Goal: Find specific page/section: Find specific page/section

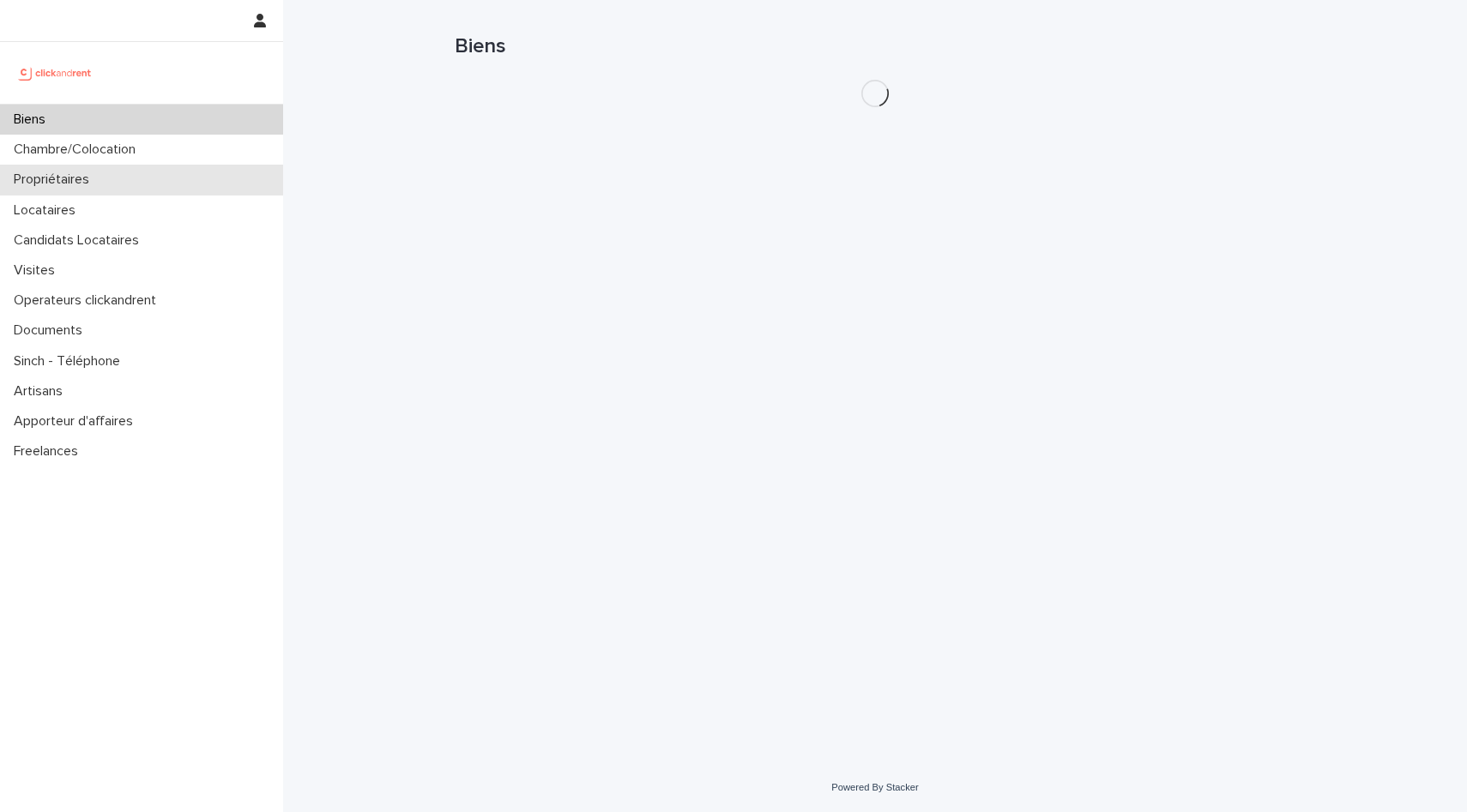
click at [89, 183] on p "Propriétaires" at bounding box center [55, 180] width 96 height 16
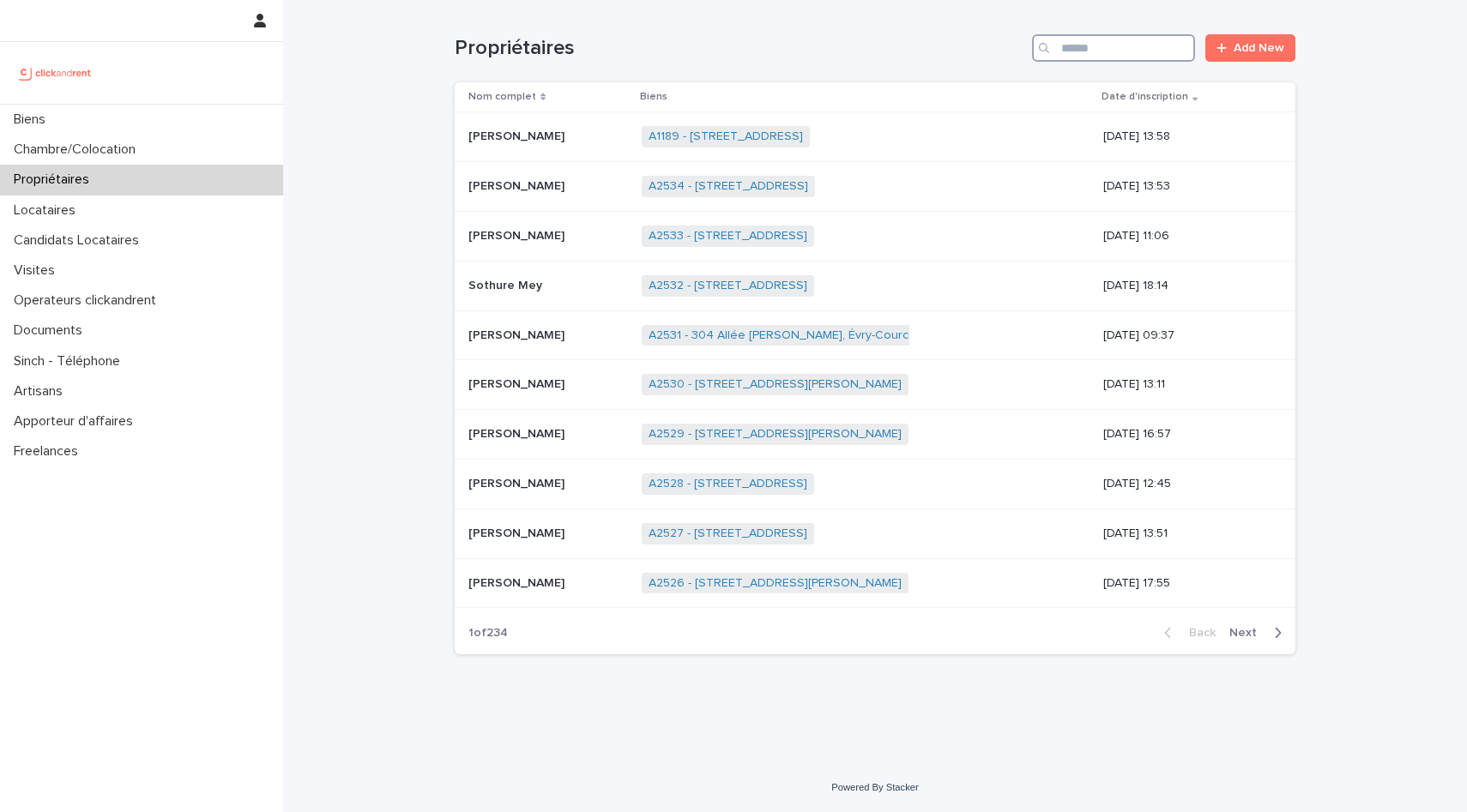
click at [1128, 44] on input "Search" at bounding box center [1113, 48] width 163 height 27
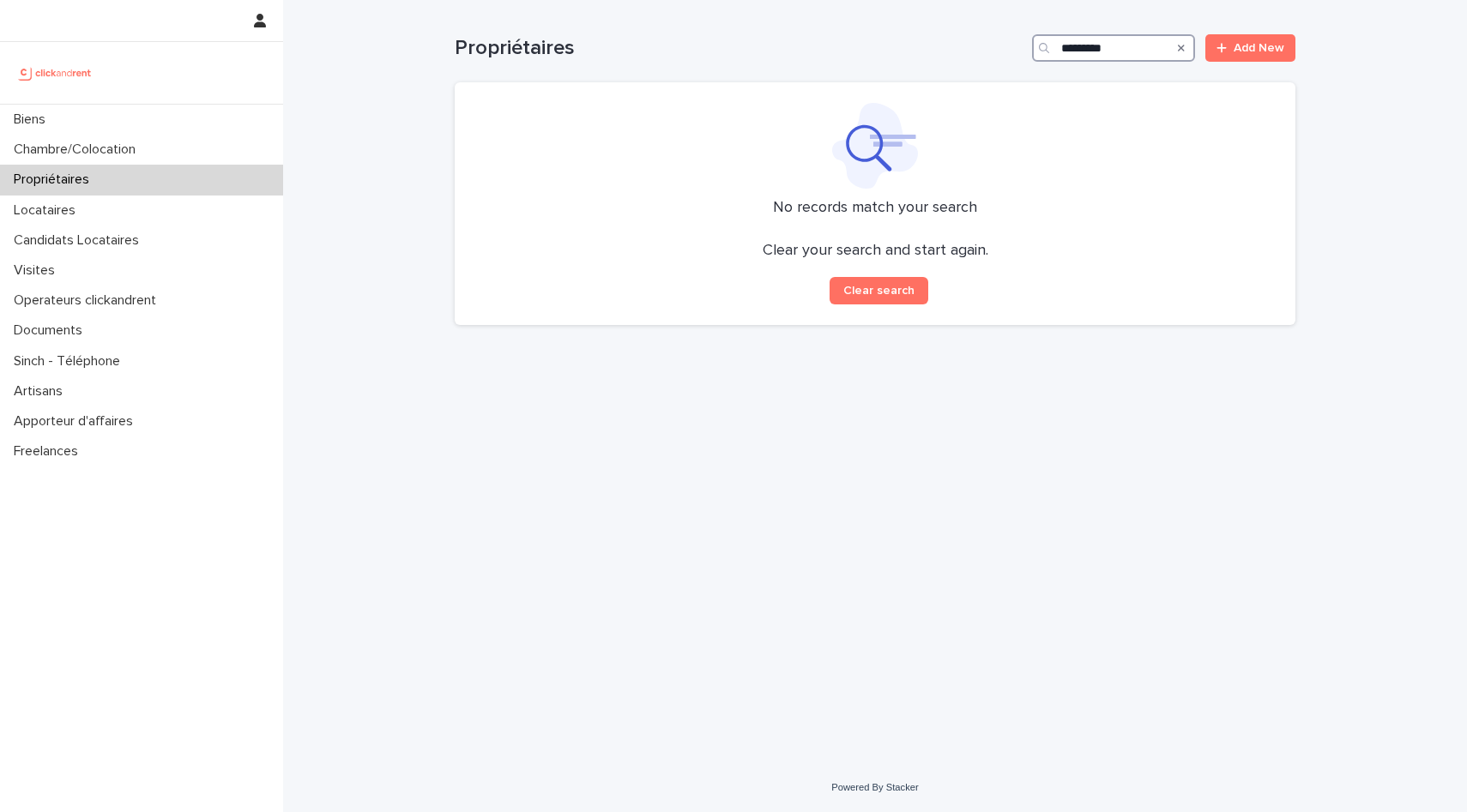
type input "**********"
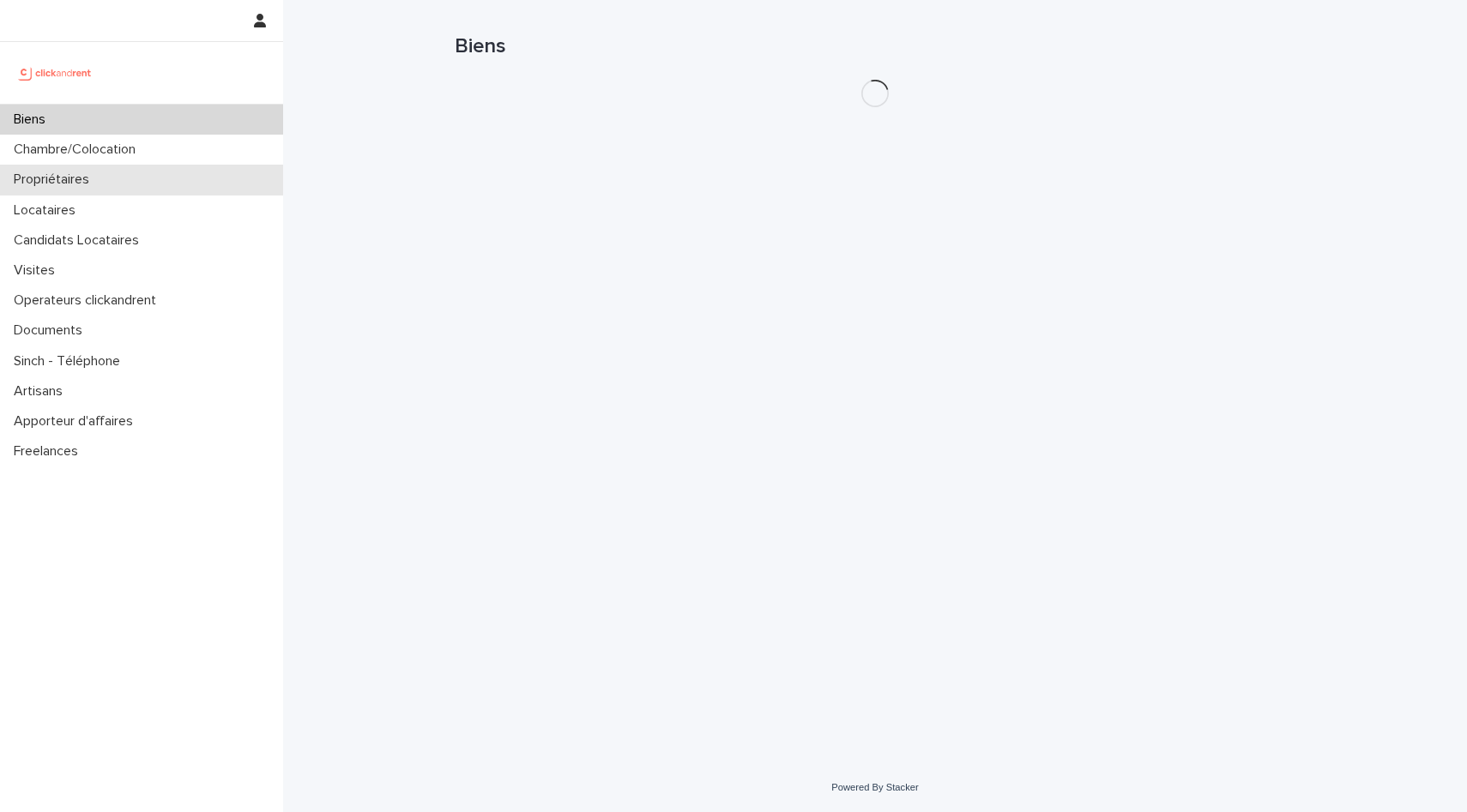
click at [123, 194] on div "Propriétaires" at bounding box center [141, 180] width 283 height 30
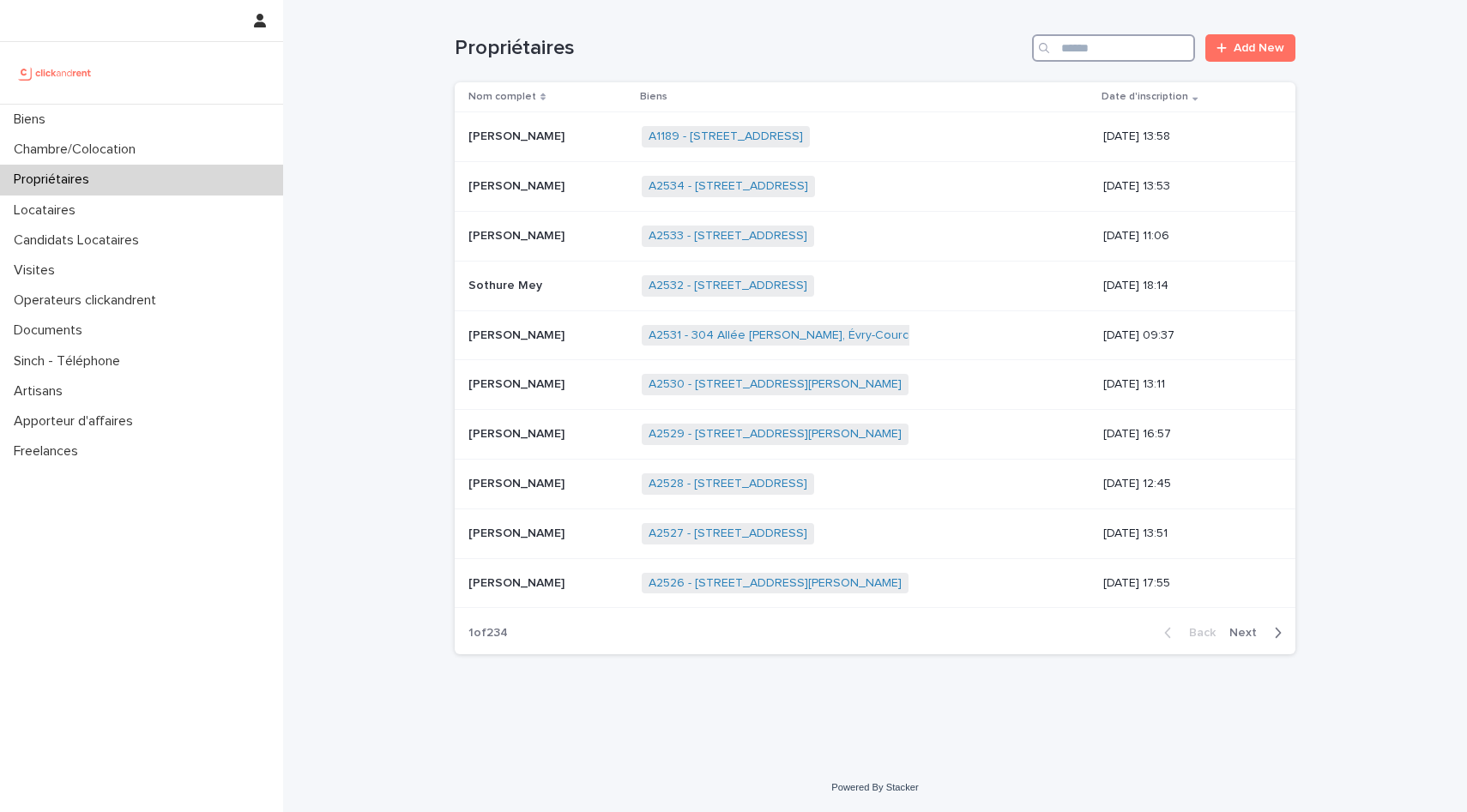
click at [1097, 44] on input "Search" at bounding box center [1113, 48] width 163 height 27
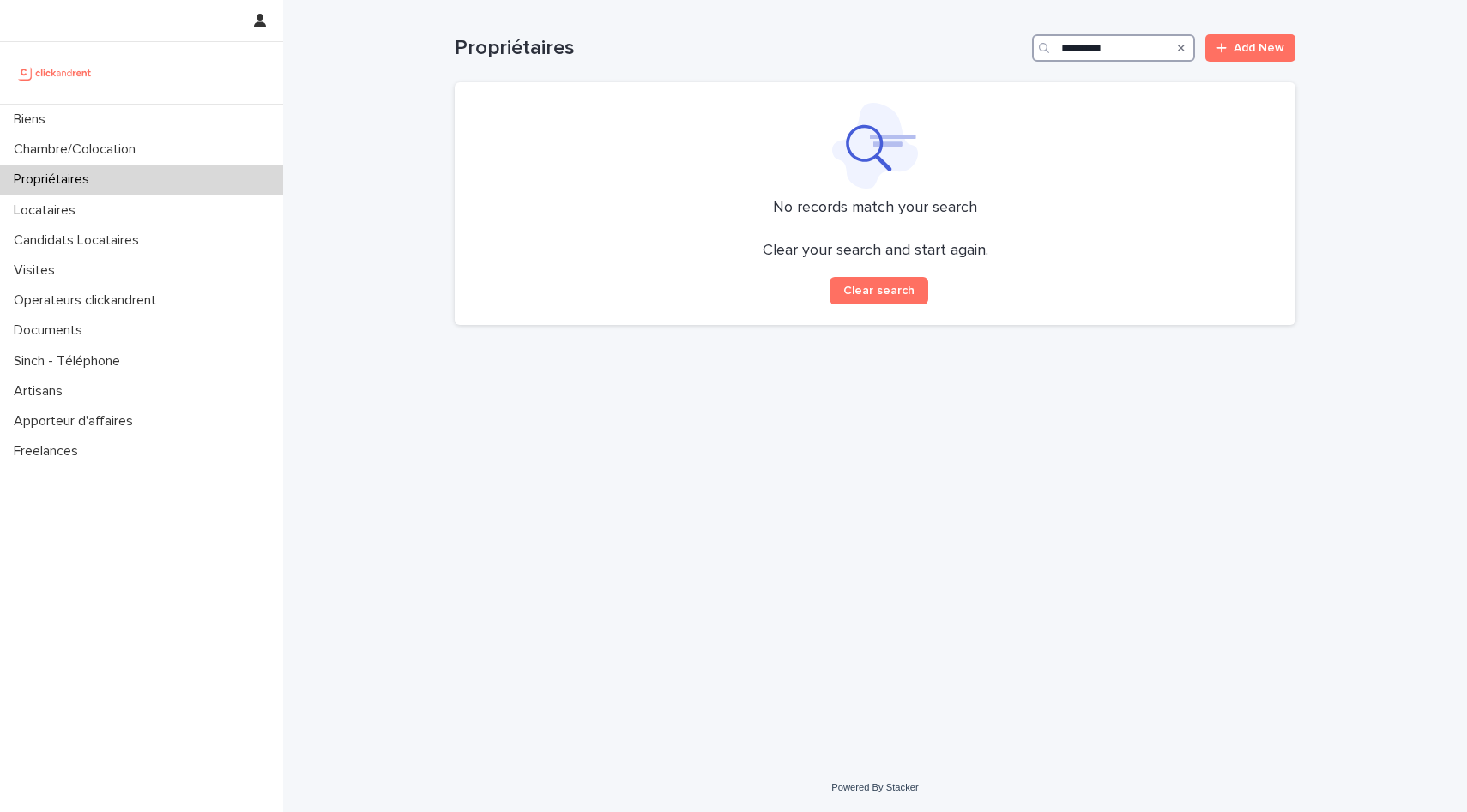
click at [1089, 54] on input "*********" at bounding box center [1113, 48] width 163 height 27
type input "********"
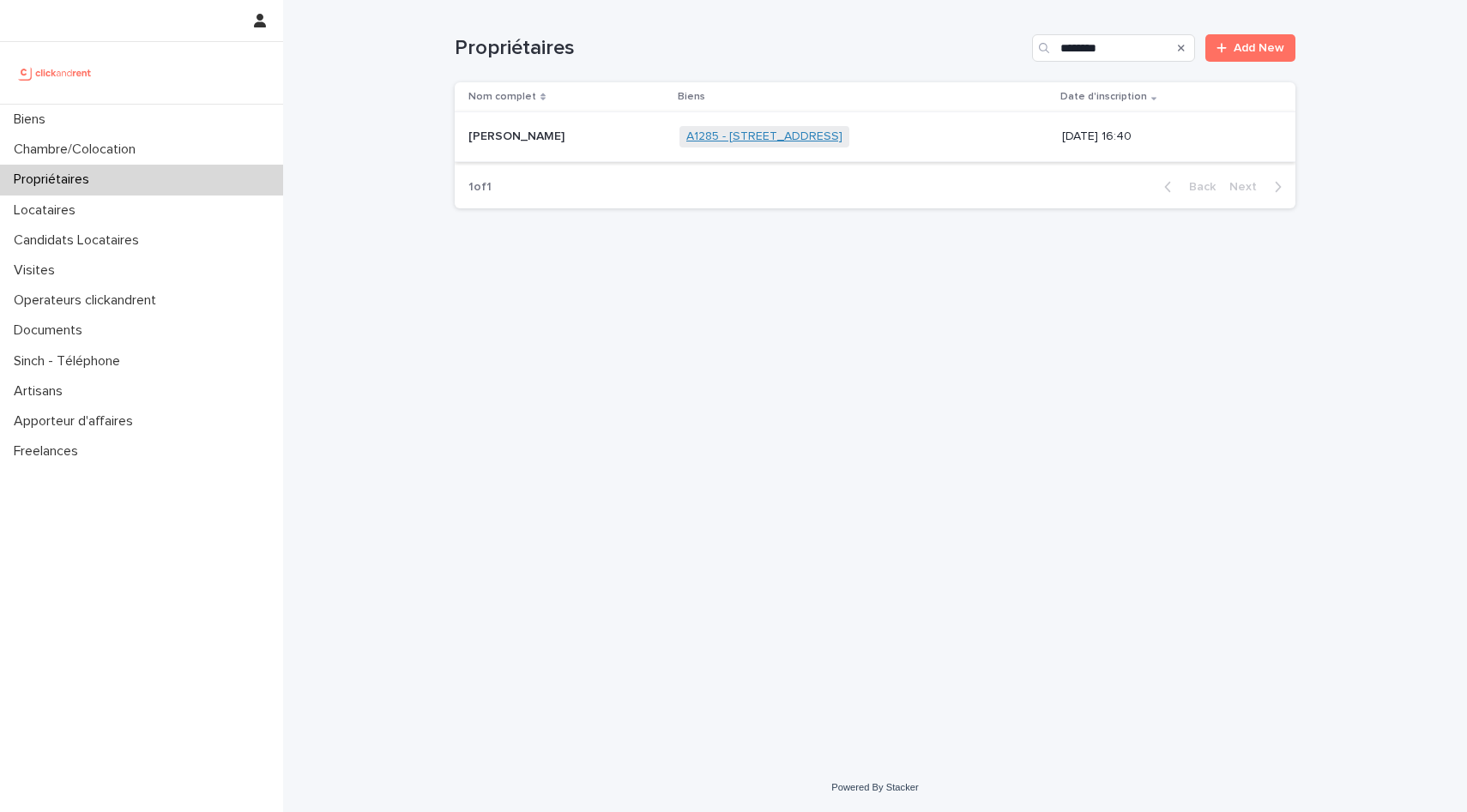
click at [712, 133] on link "A1285 - [STREET_ADDRESS]" at bounding box center [764, 137] width 156 height 15
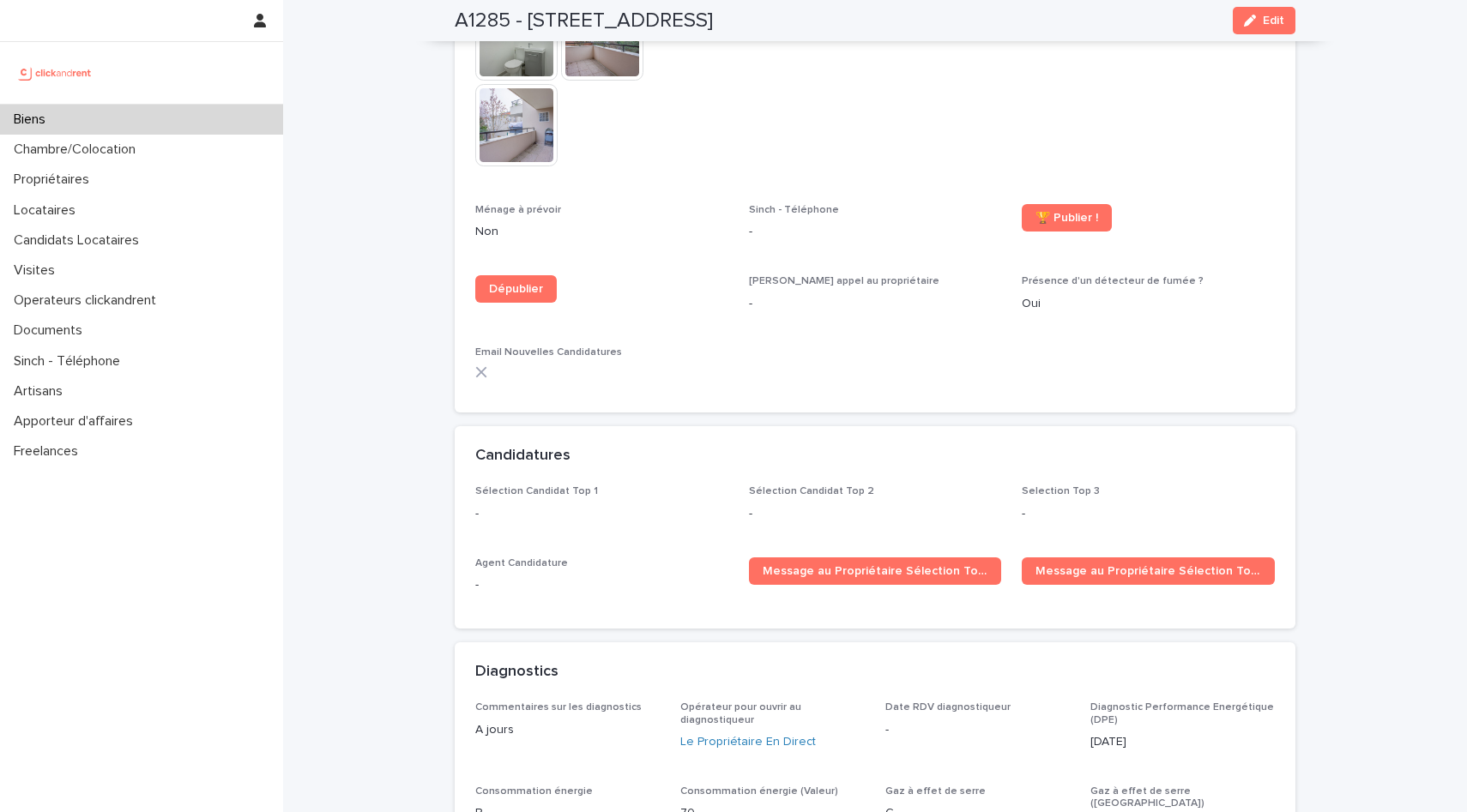
scroll to position [4086, 0]
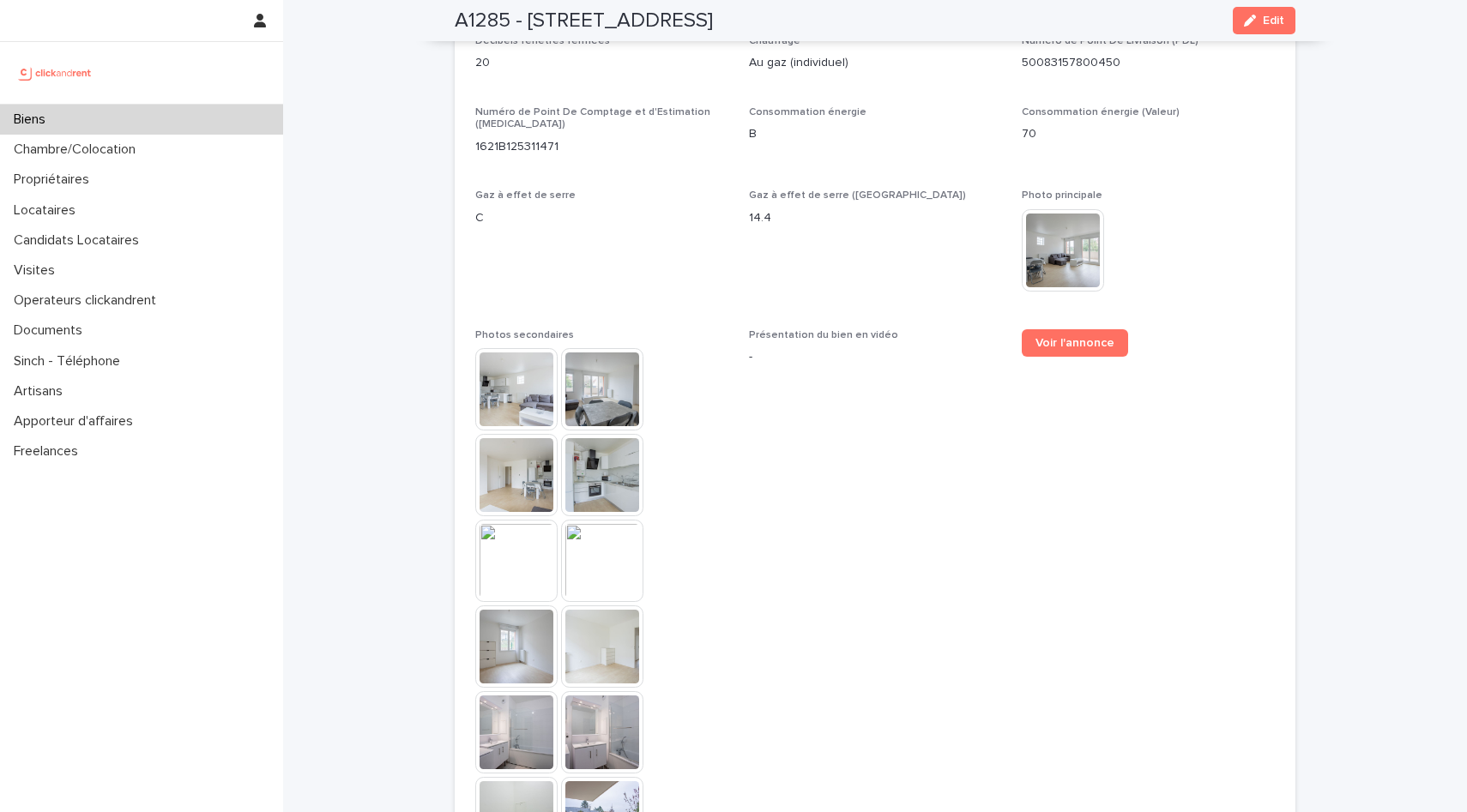
click at [504, 349] on img at bounding box center [517, 390] width 83 height 83
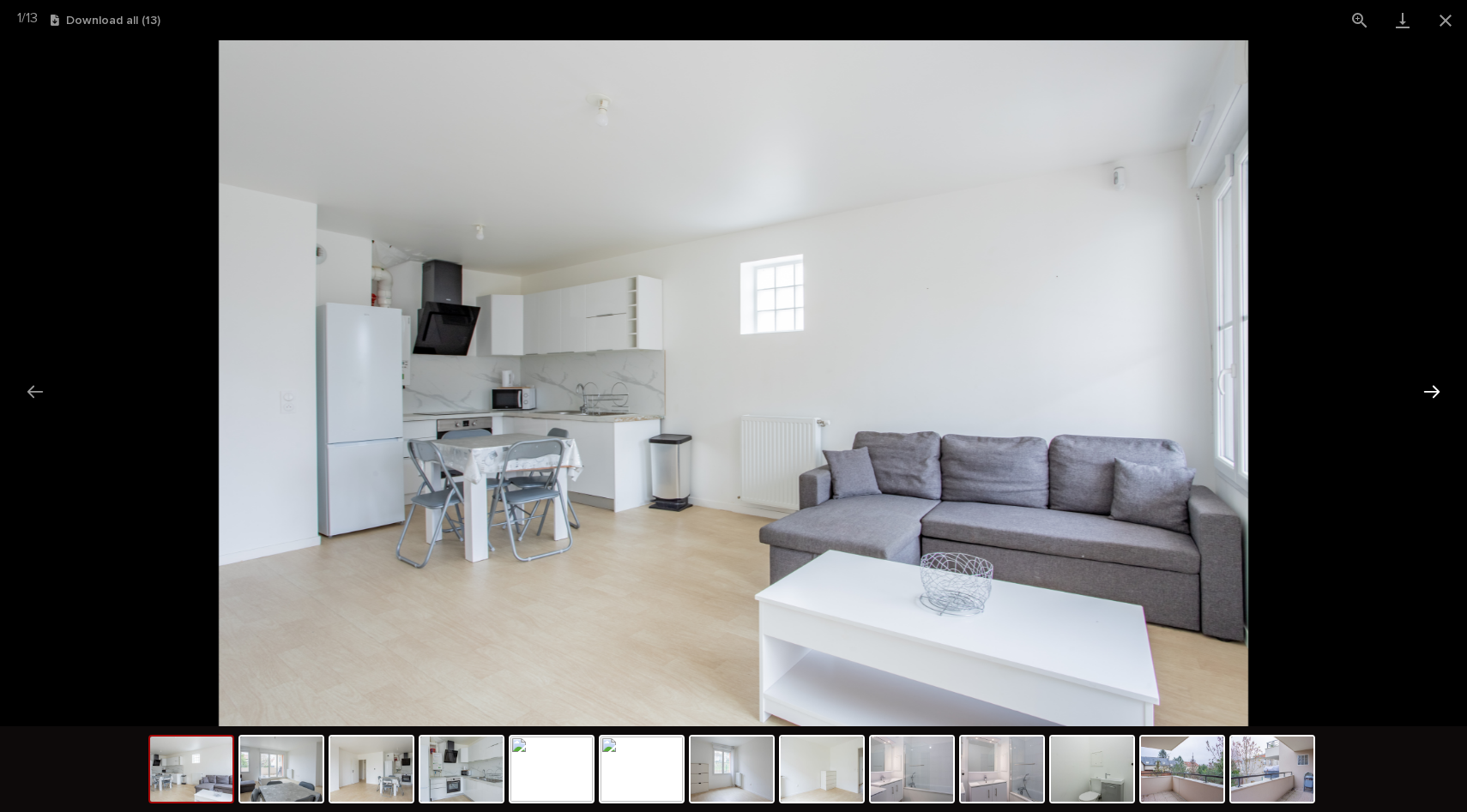
click at [1434, 384] on button "Next slide" at bounding box center [1431, 392] width 36 height 34
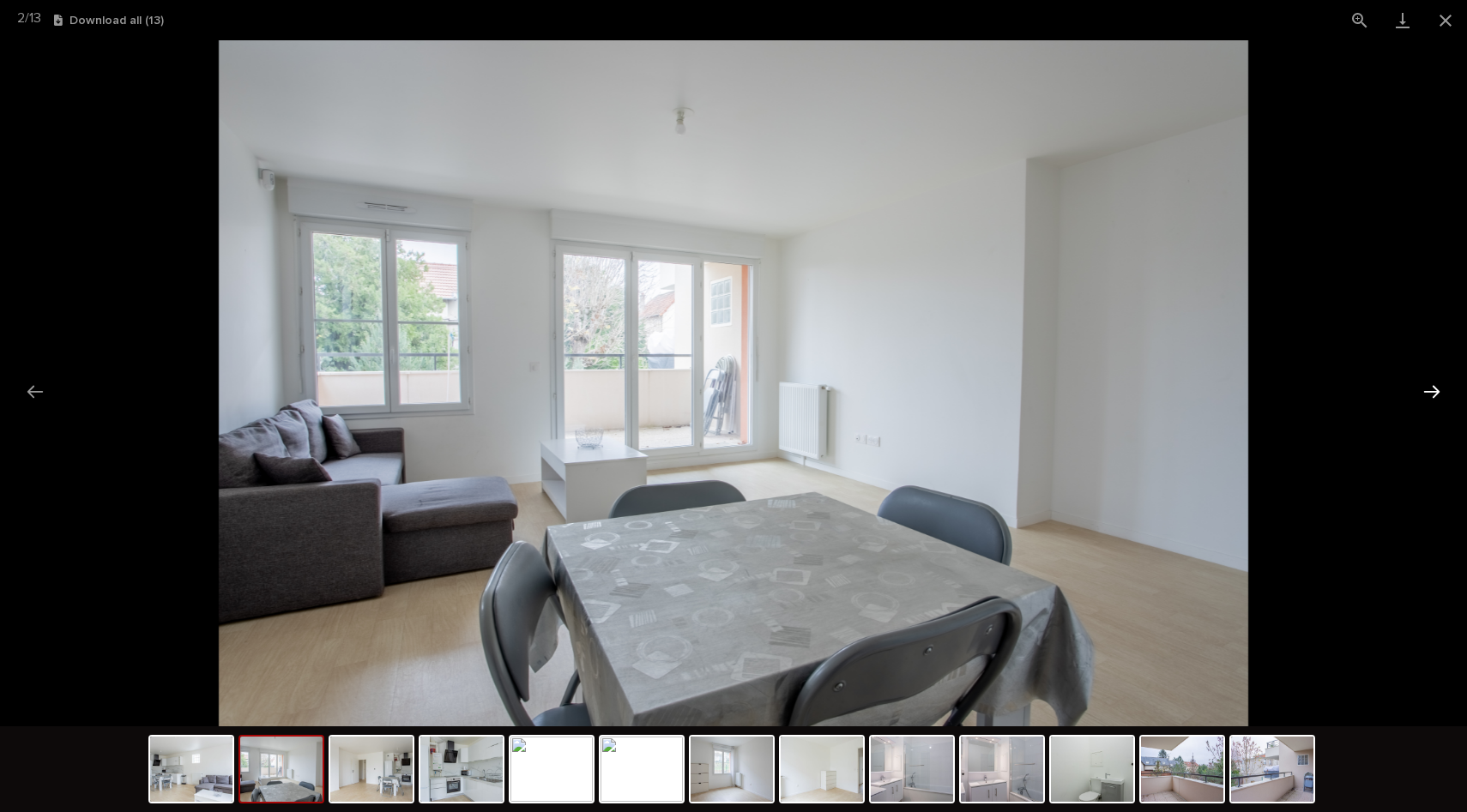
click at [1434, 384] on button "Next slide" at bounding box center [1431, 392] width 36 height 34
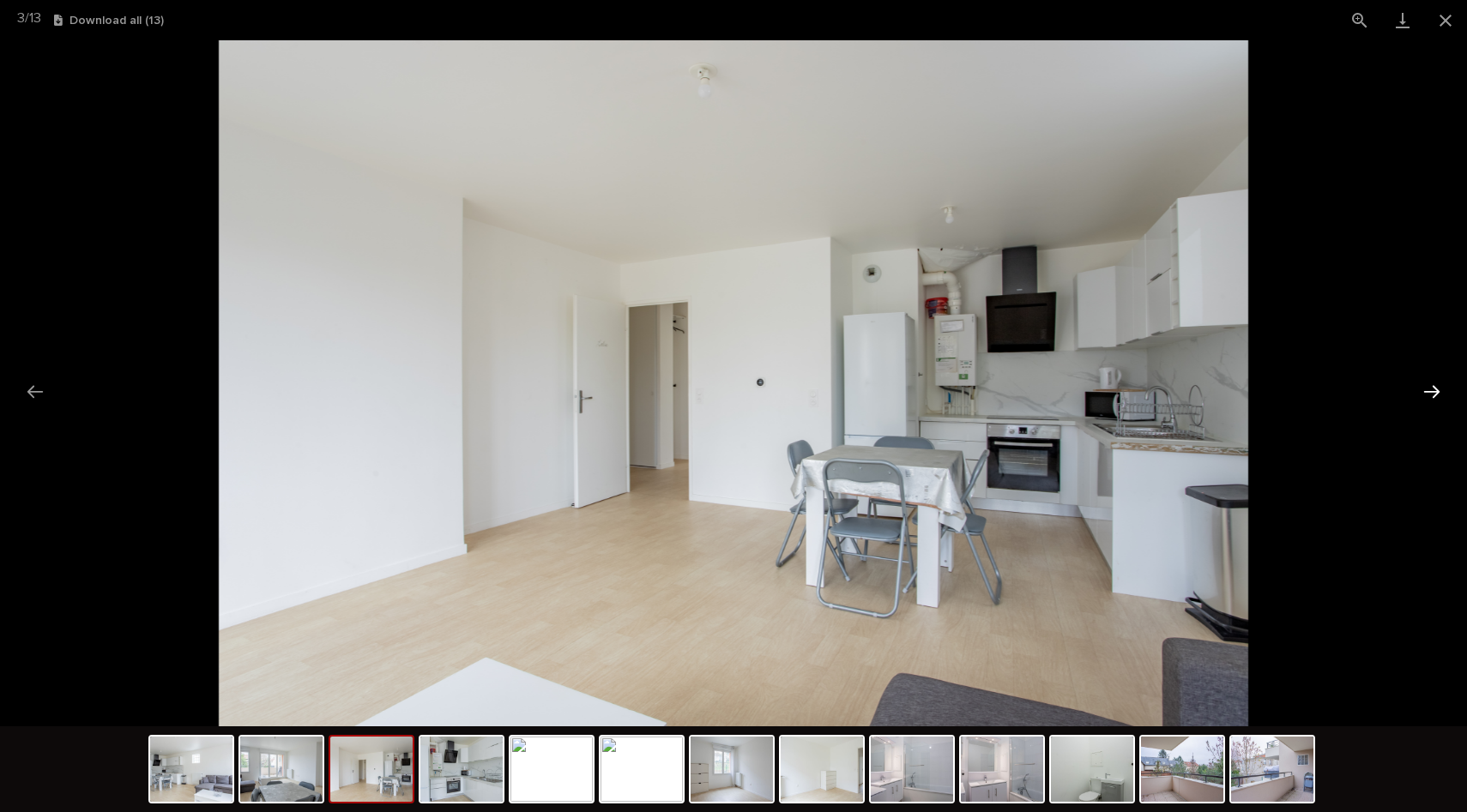
click at [1434, 384] on button "Next slide" at bounding box center [1431, 392] width 36 height 34
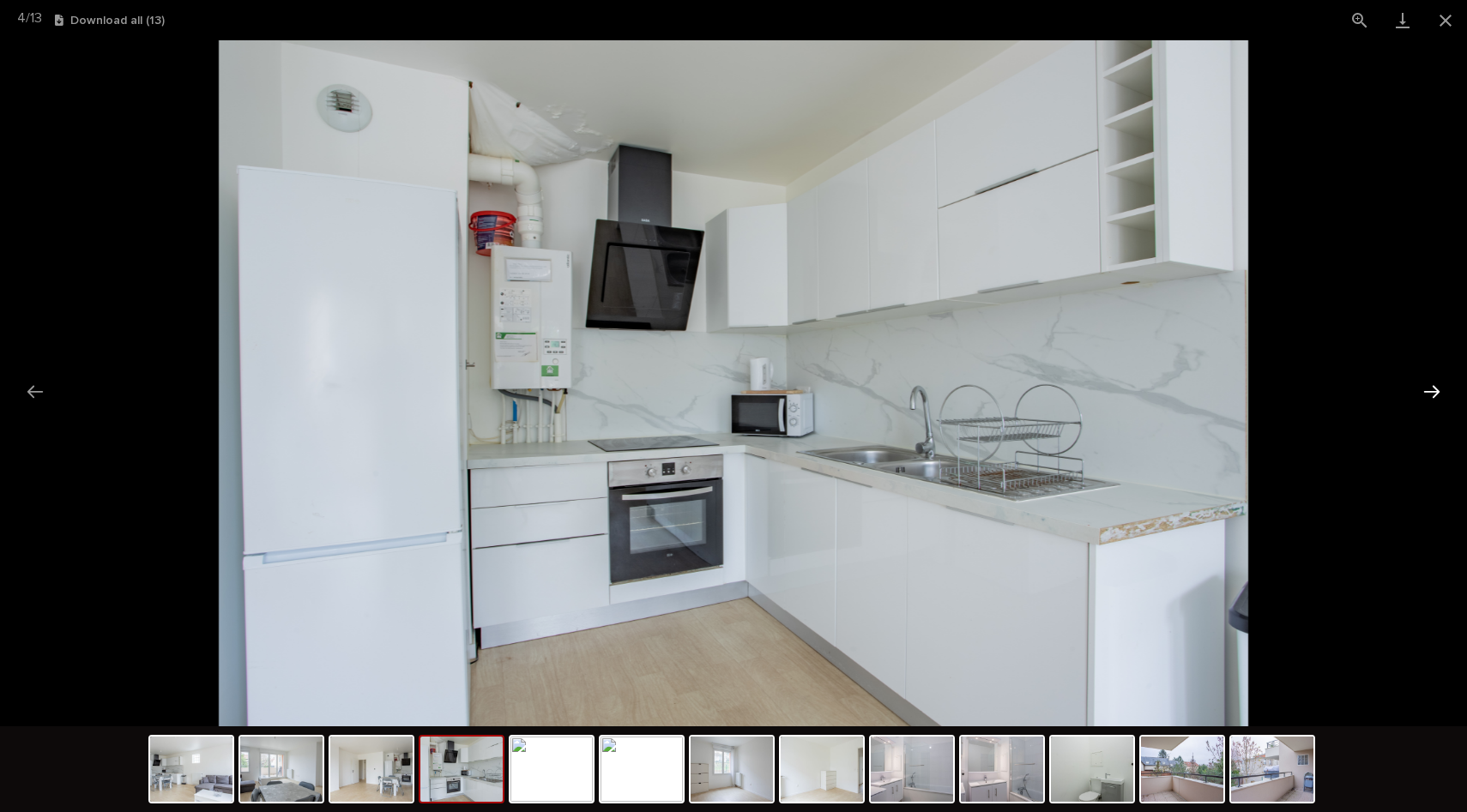
click at [1434, 384] on button "Next slide" at bounding box center [1431, 392] width 36 height 34
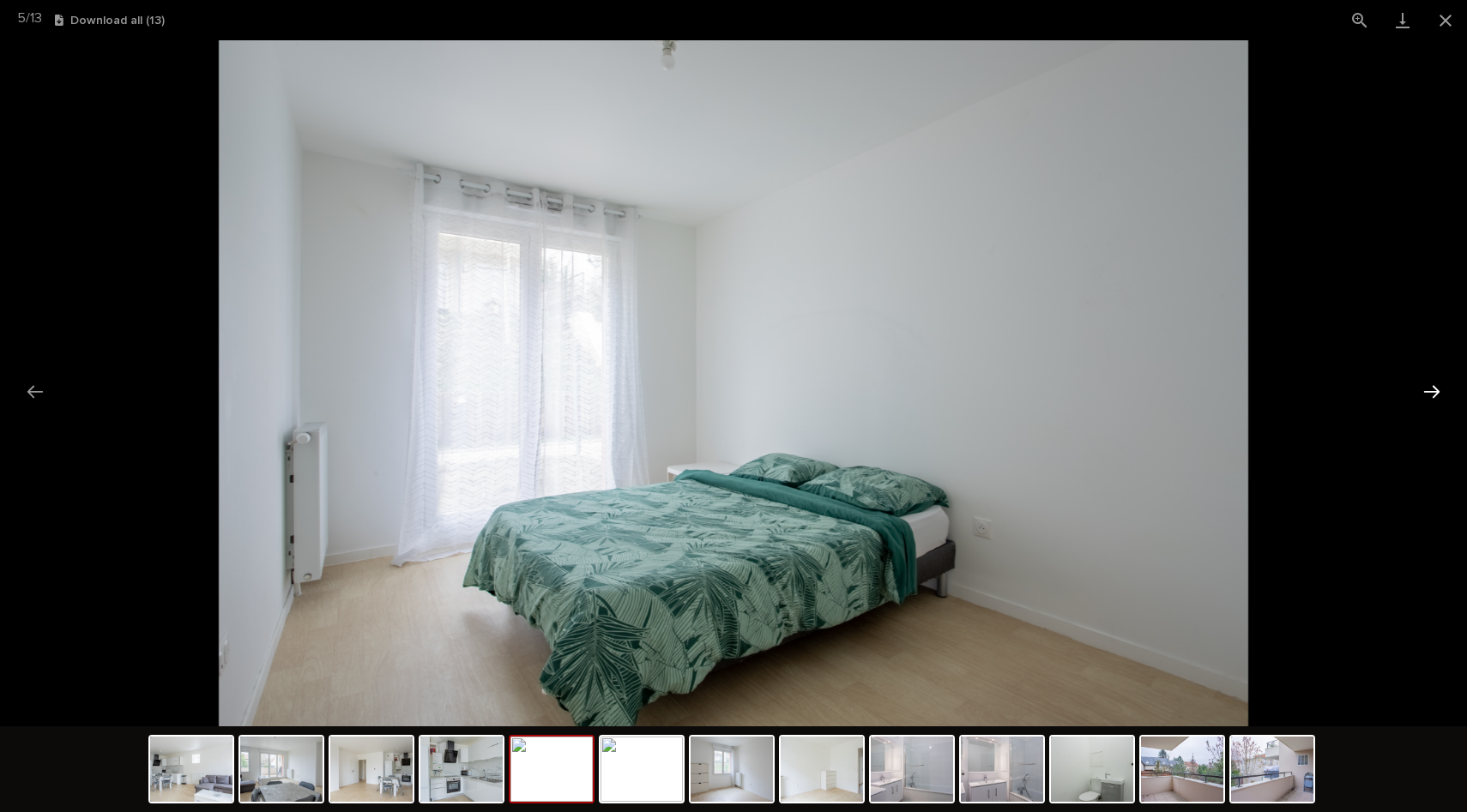
click at [1434, 384] on button "Next slide" at bounding box center [1431, 392] width 36 height 34
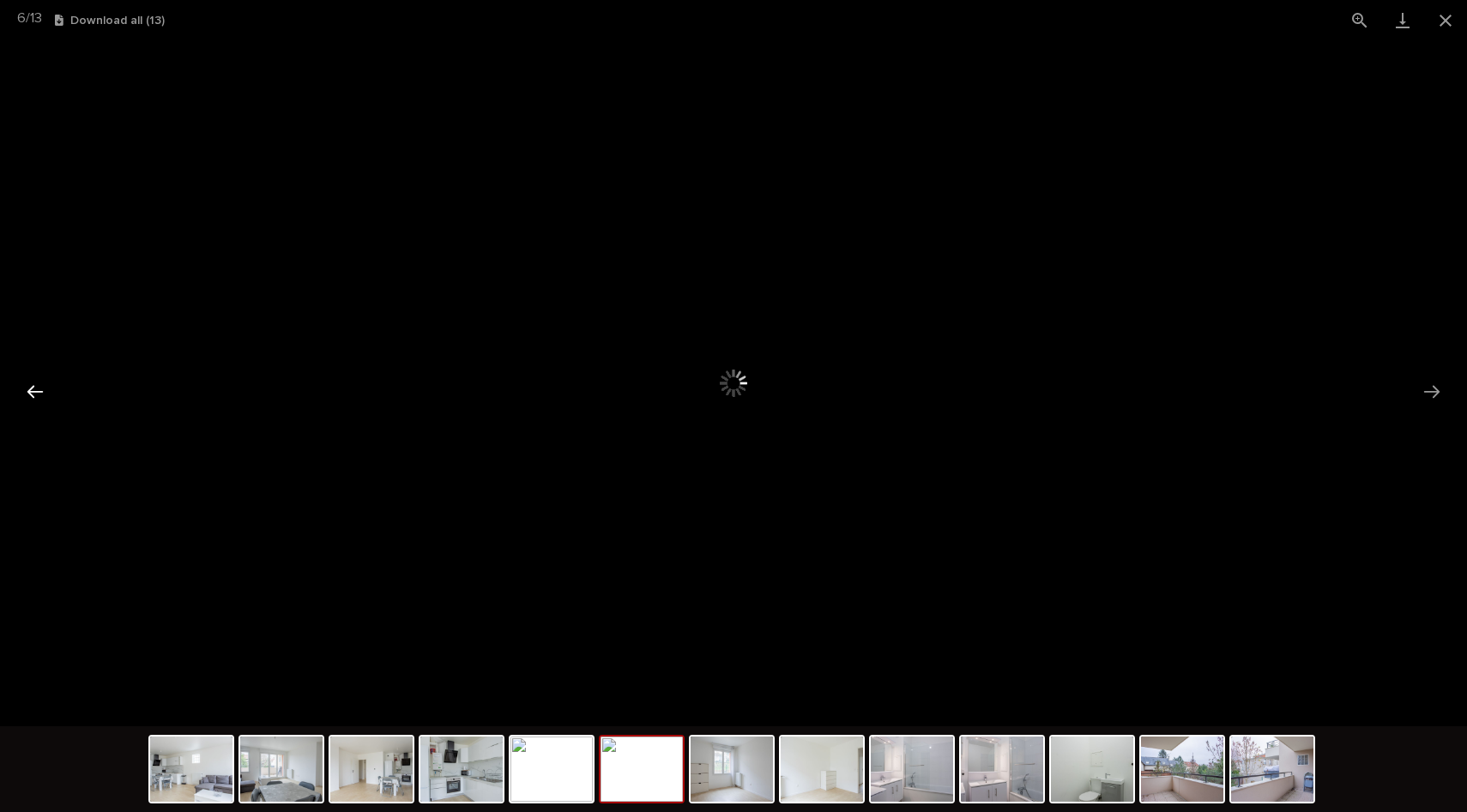
click at [25, 405] on button "Previous slide" at bounding box center [35, 392] width 36 height 34
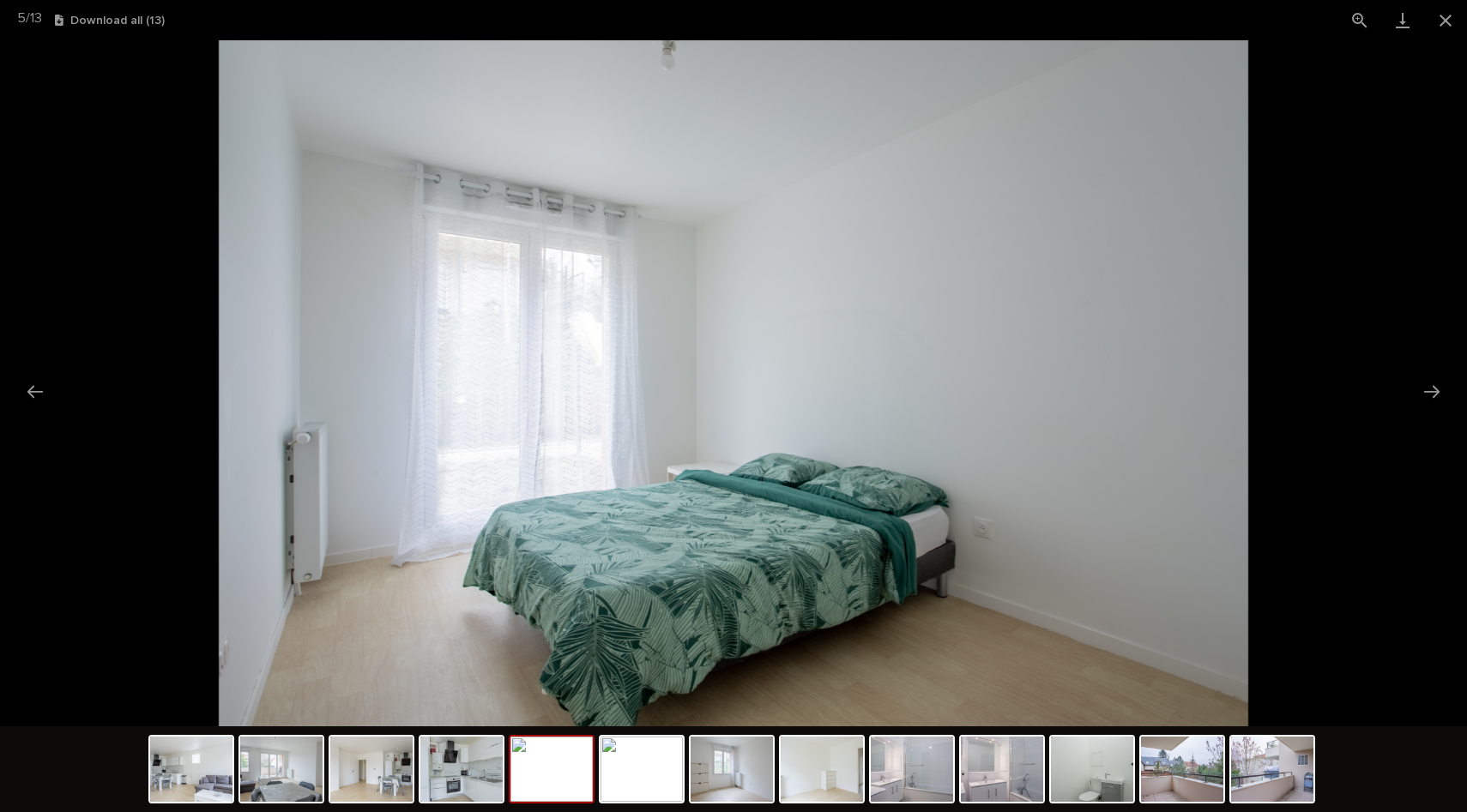
scroll to position [0, 0]
click at [42, 408] on picture at bounding box center [733, 383] width 1467 height 686
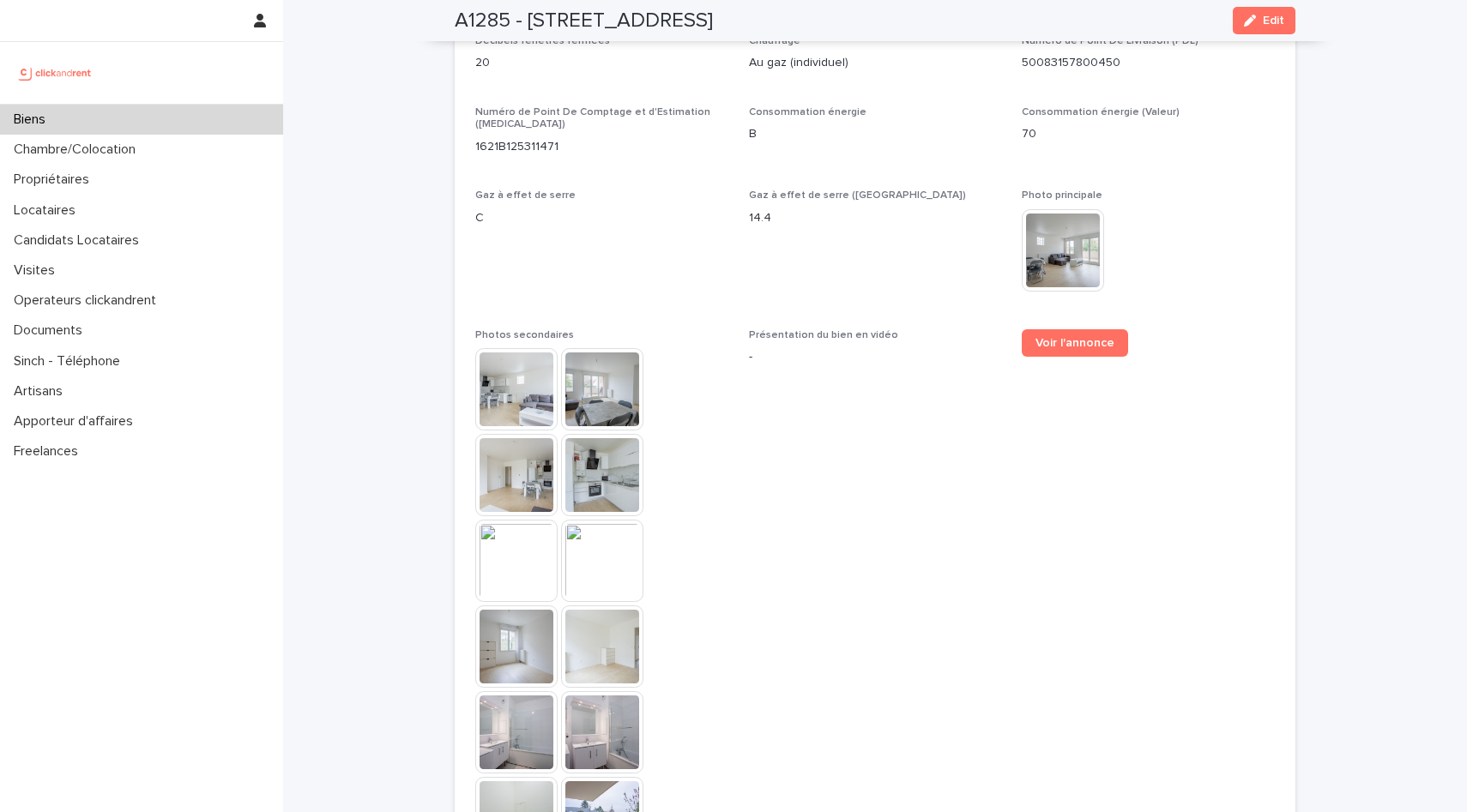
click at [580, 618] on img at bounding box center [602, 647] width 83 height 83
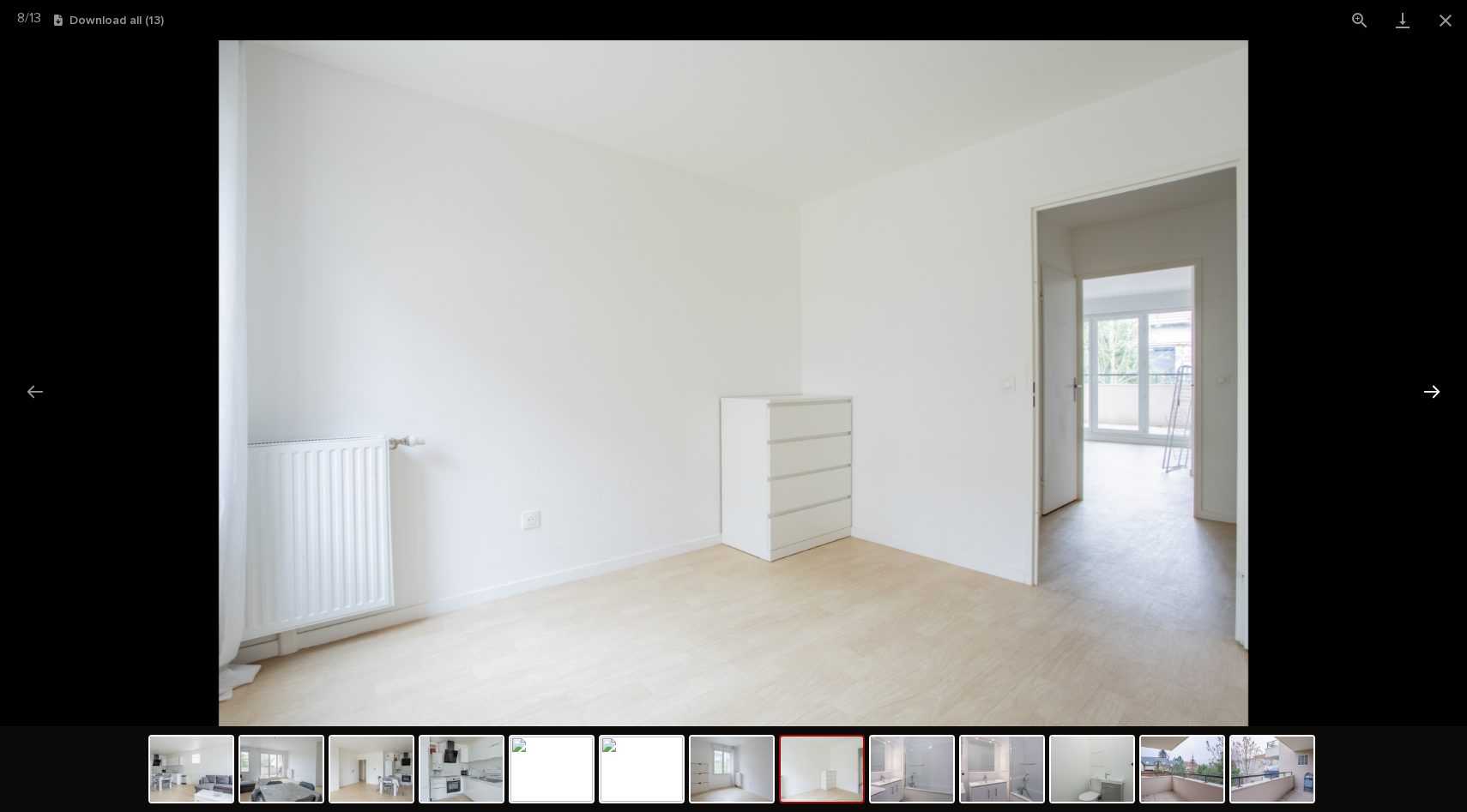
click at [1437, 391] on button "Next slide" at bounding box center [1431, 392] width 36 height 34
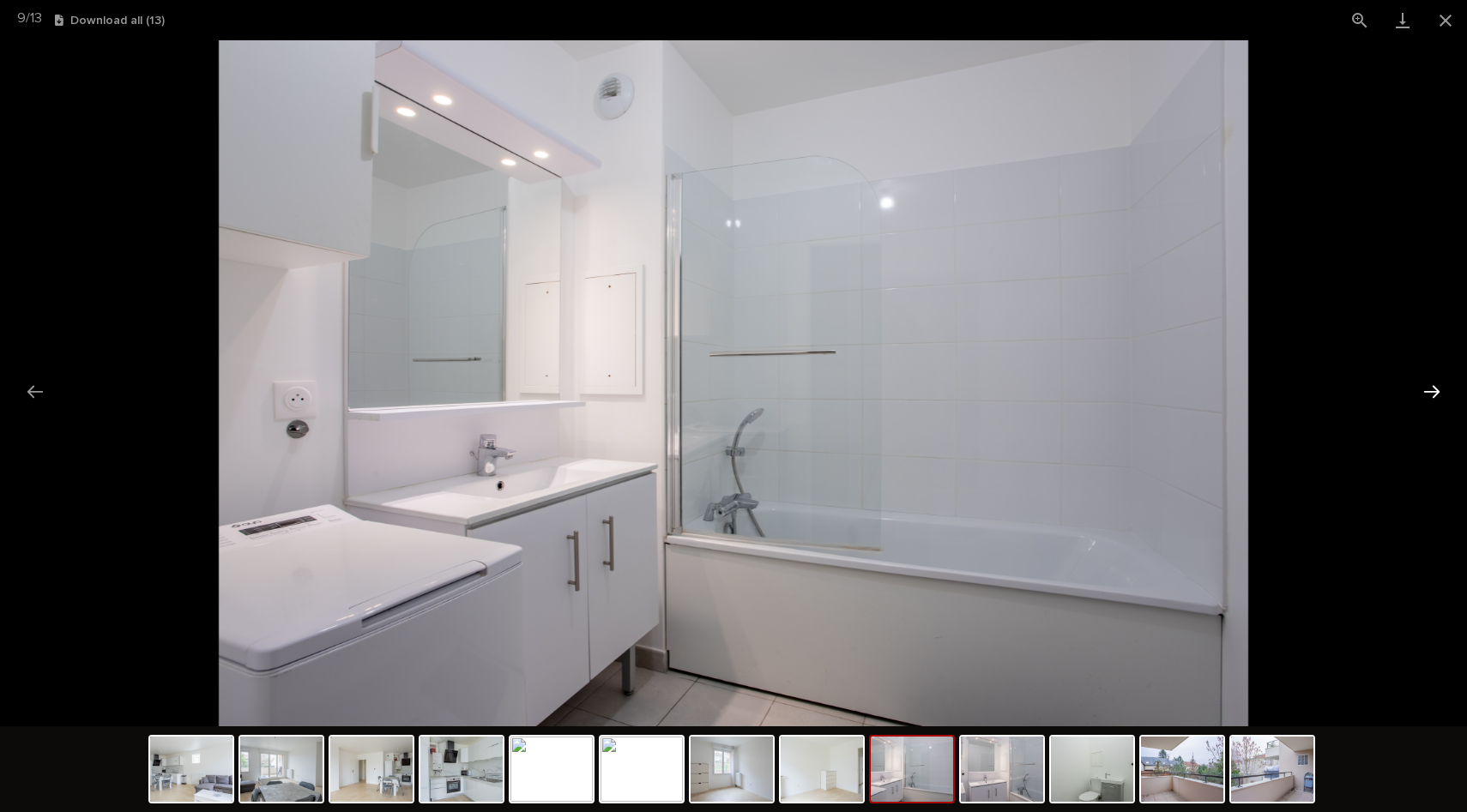
click at [1437, 391] on button "Next slide" at bounding box center [1431, 392] width 36 height 34
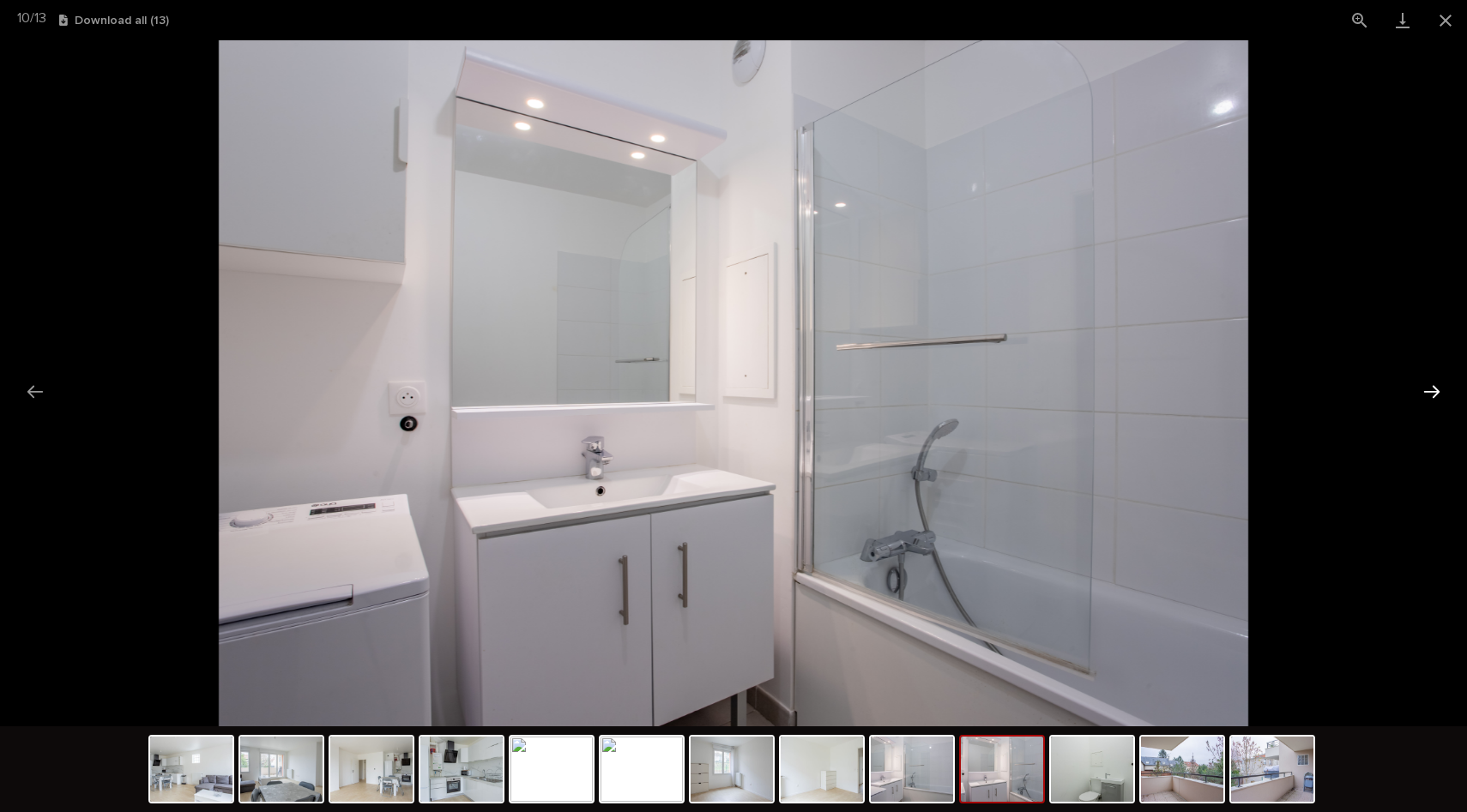
click at [1437, 391] on button "Next slide" at bounding box center [1431, 392] width 36 height 34
